Goal: Entertainment & Leisure: Browse casually

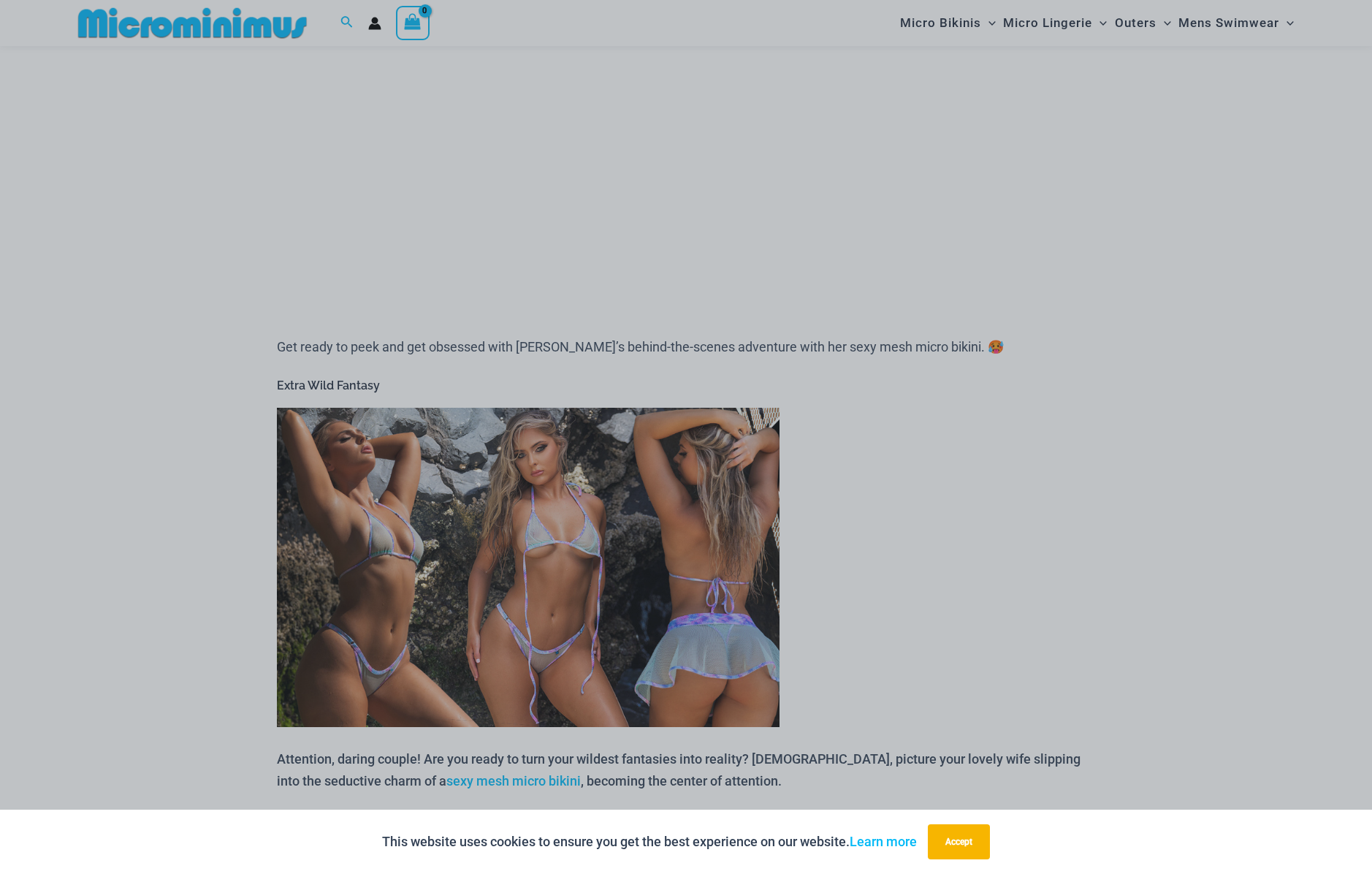
scroll to position [321, 0]
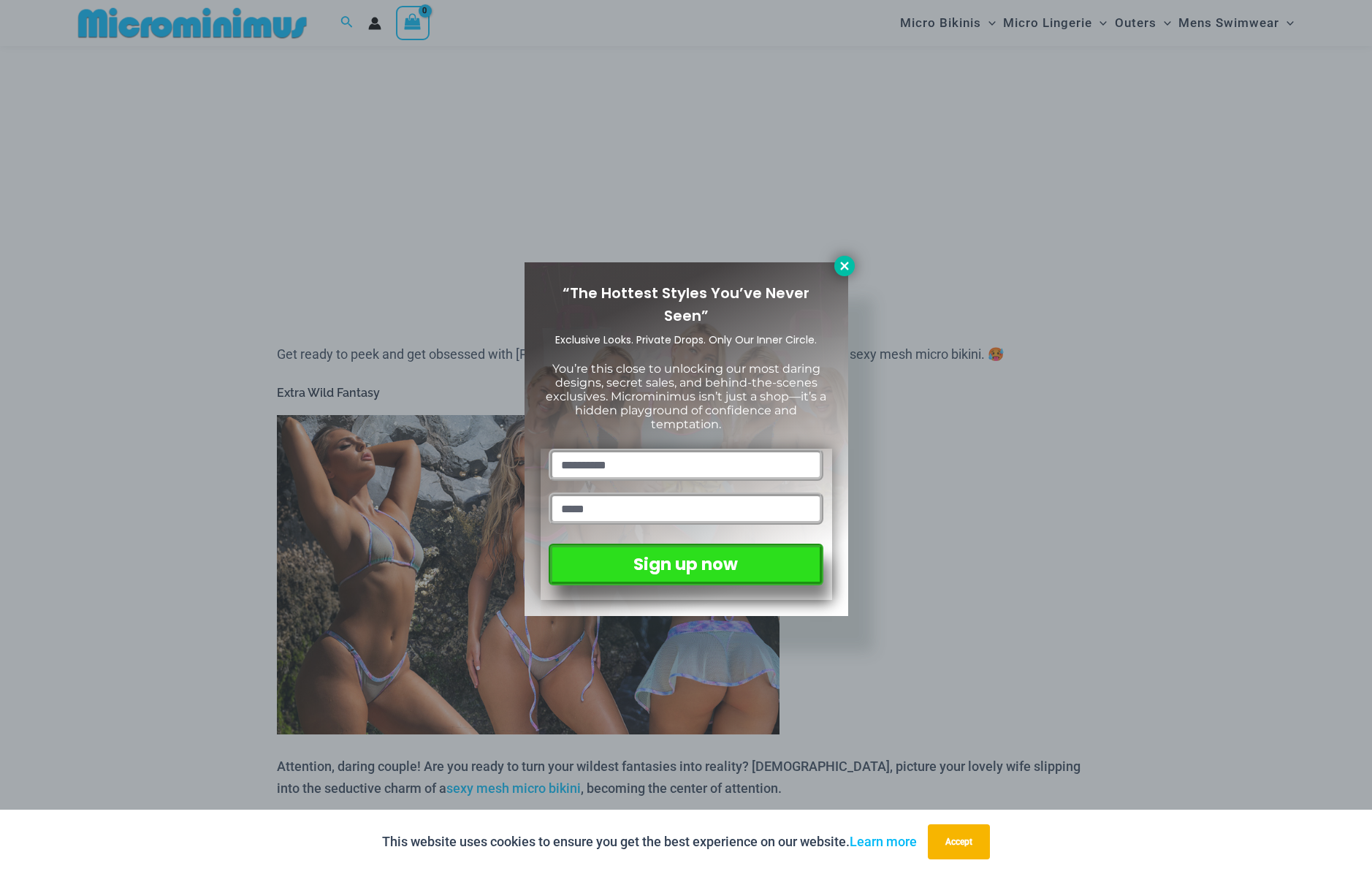
click at [838, 265] on icon at bounding box center [845, 266] width 14 height 14
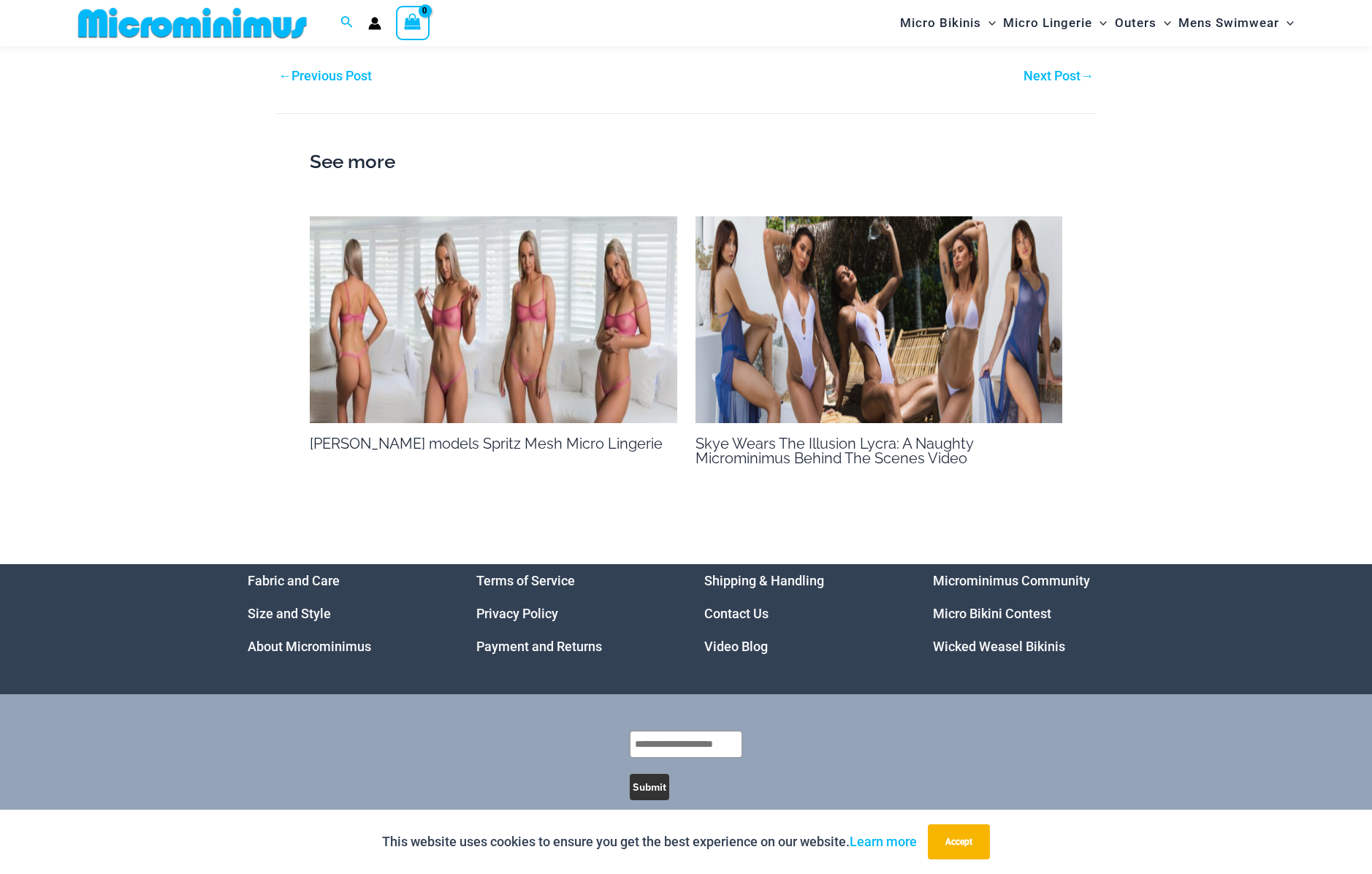
scroll to position [1435, 0]
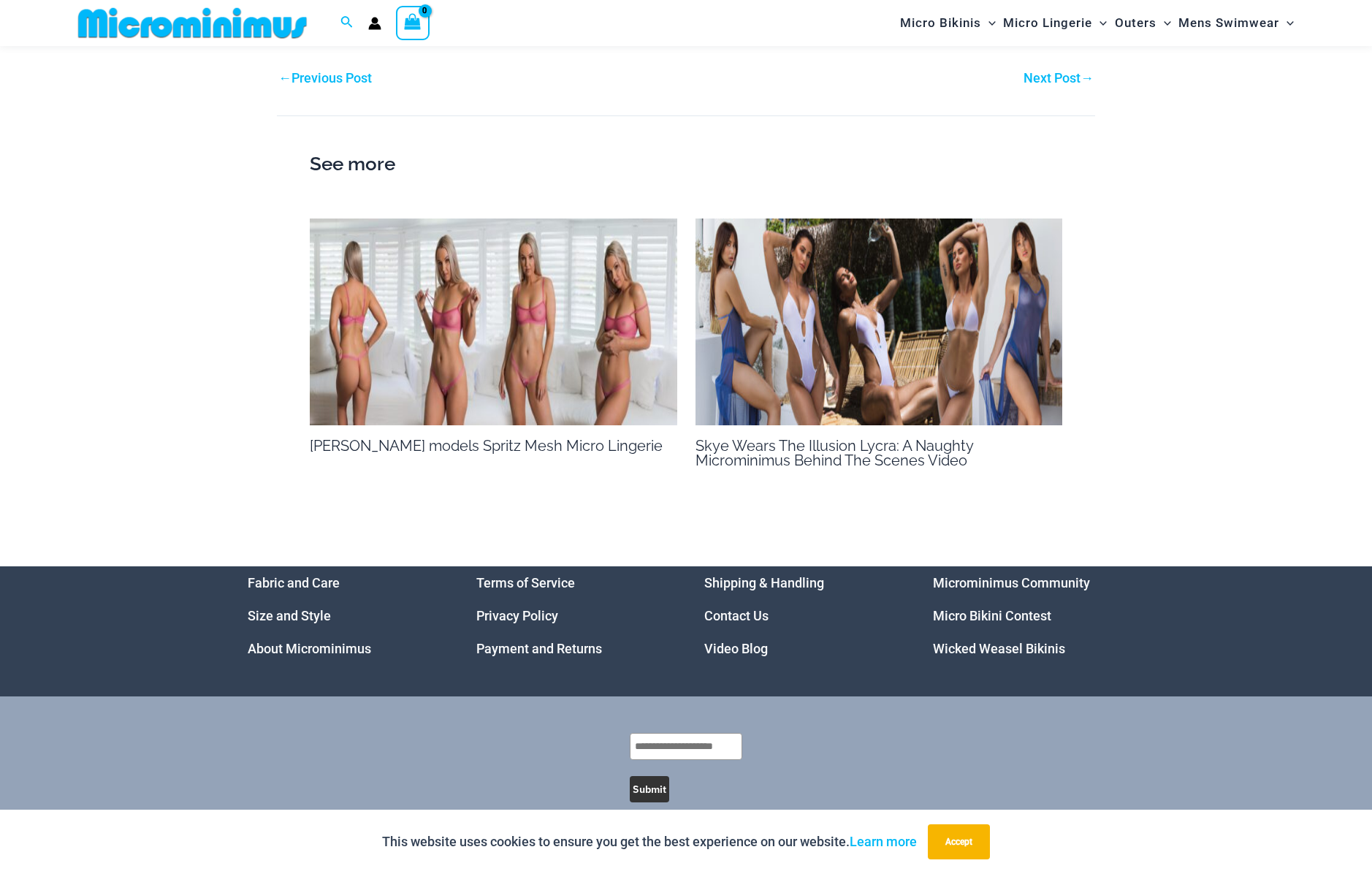
click at [512, 306] on img at bounding box center [493, 321] width 368 height 207
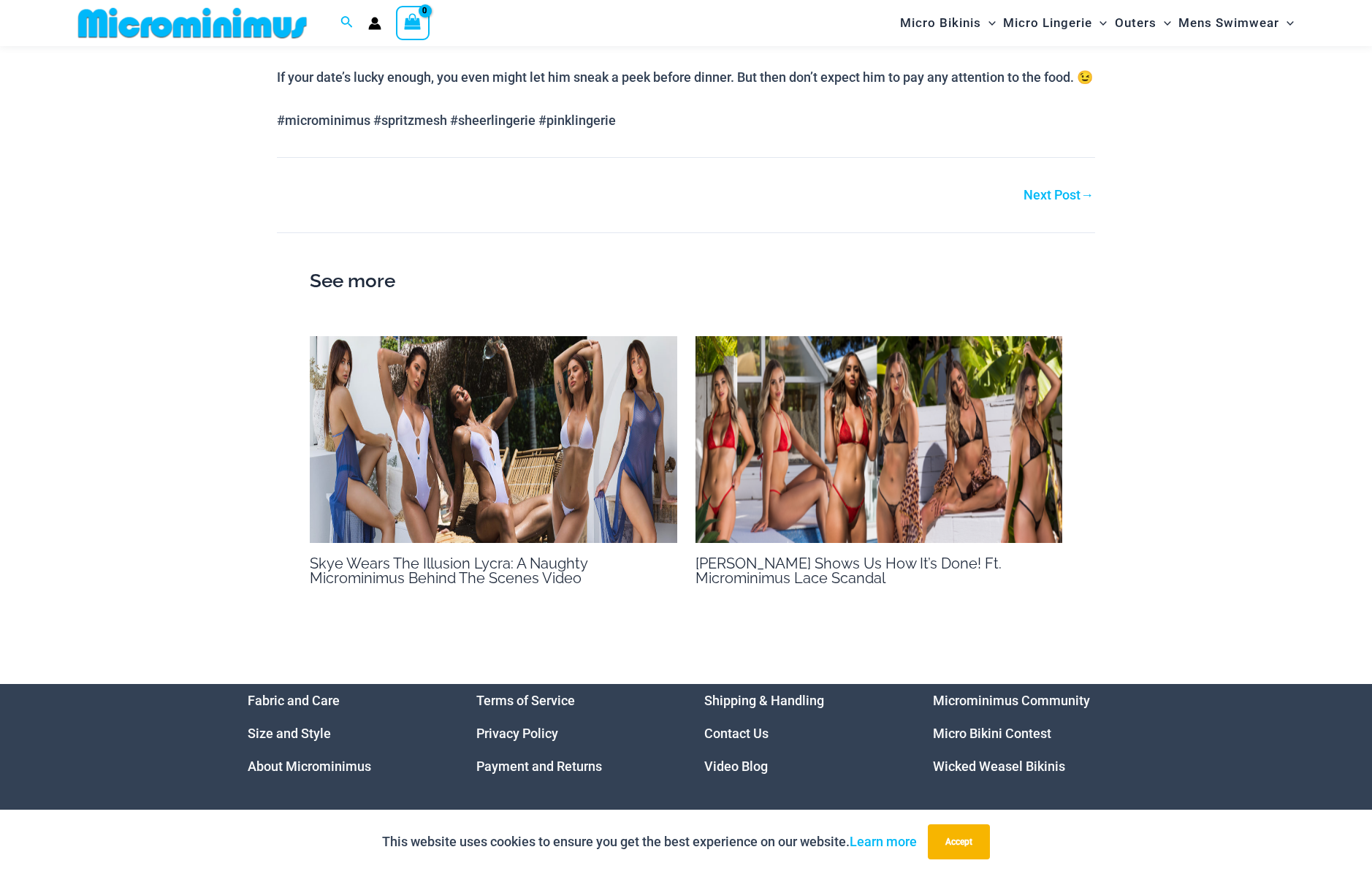
scroll to position [928, 0]
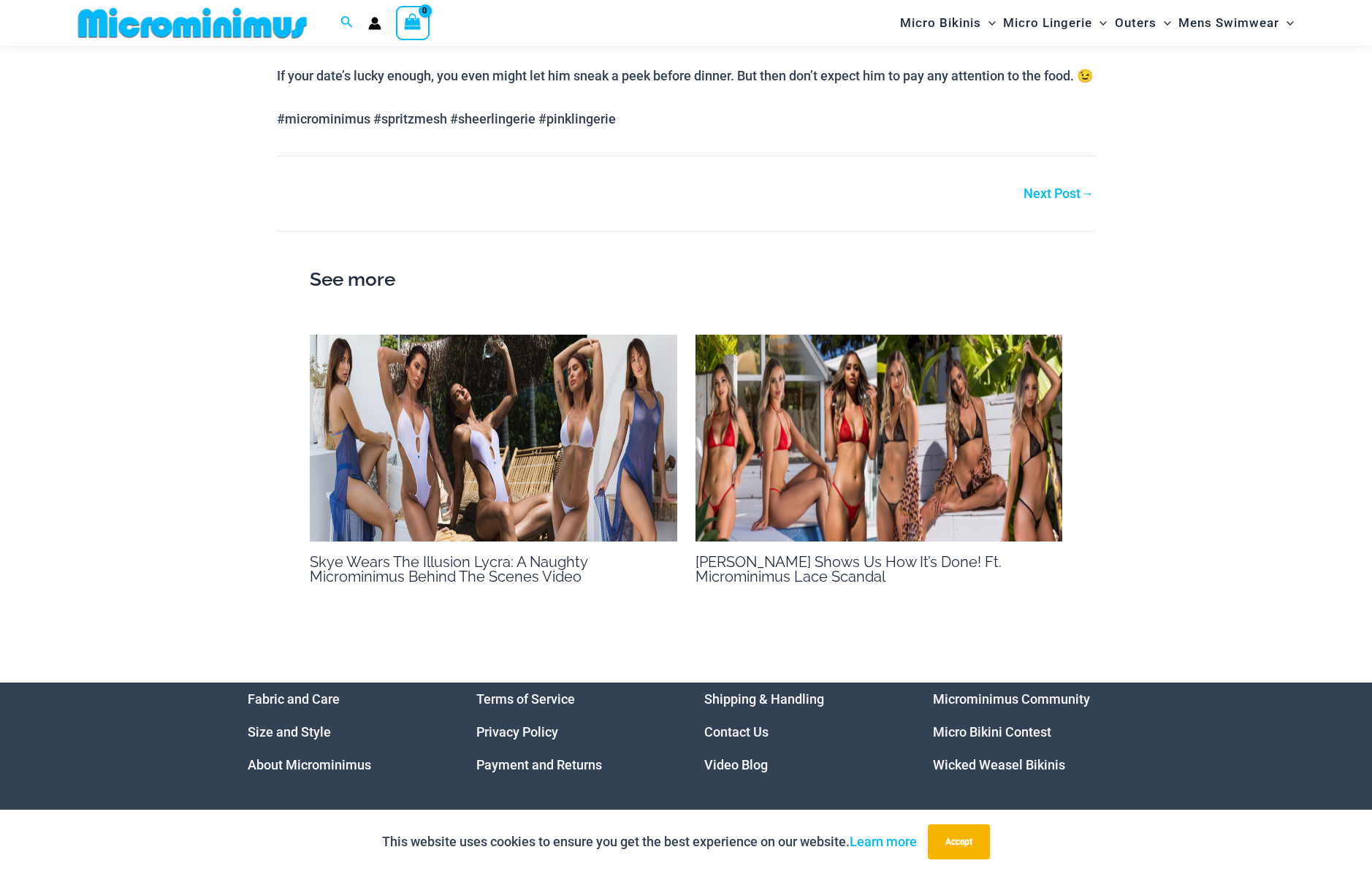
click at [832, 483] on img at bounding box center [879, 437] width 368 height 207
